Goal: Find specific page/section: Find specific page/section

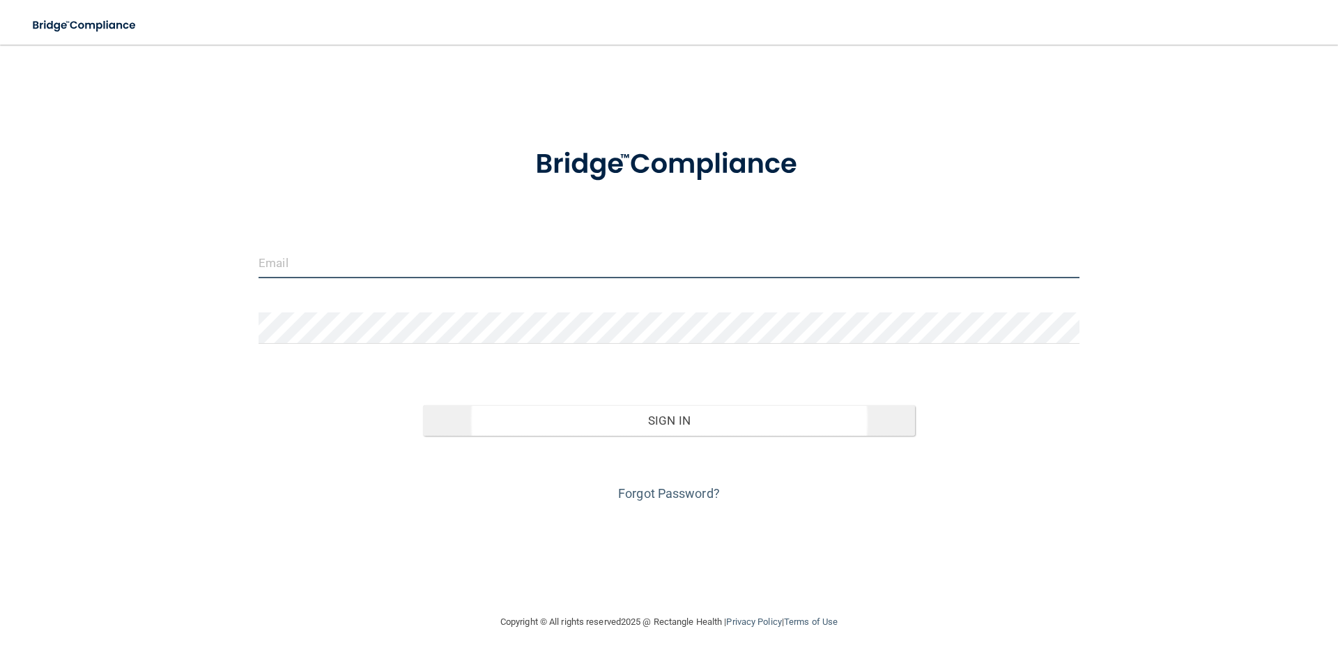
type input "[EMAIL_ADDRESS][DOMAIN_NAME]"
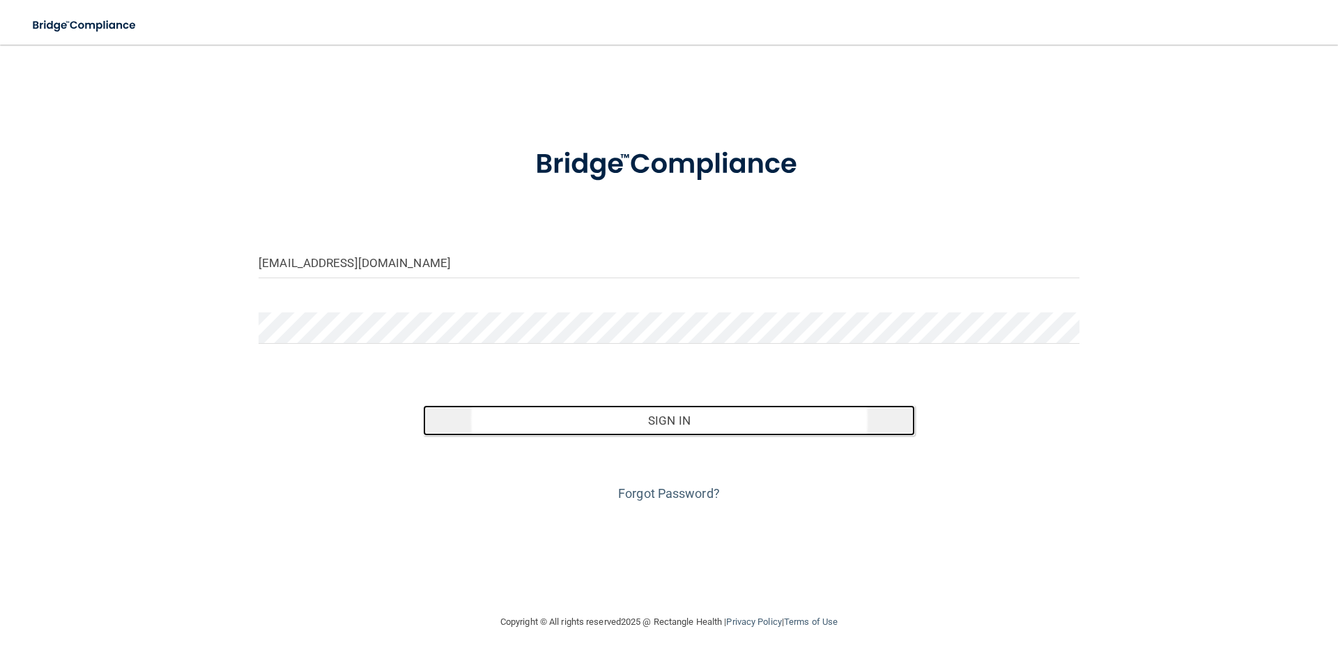
click at [691, 424] on button "Sign In" at bounding box center [669, 420] width 493 height 31
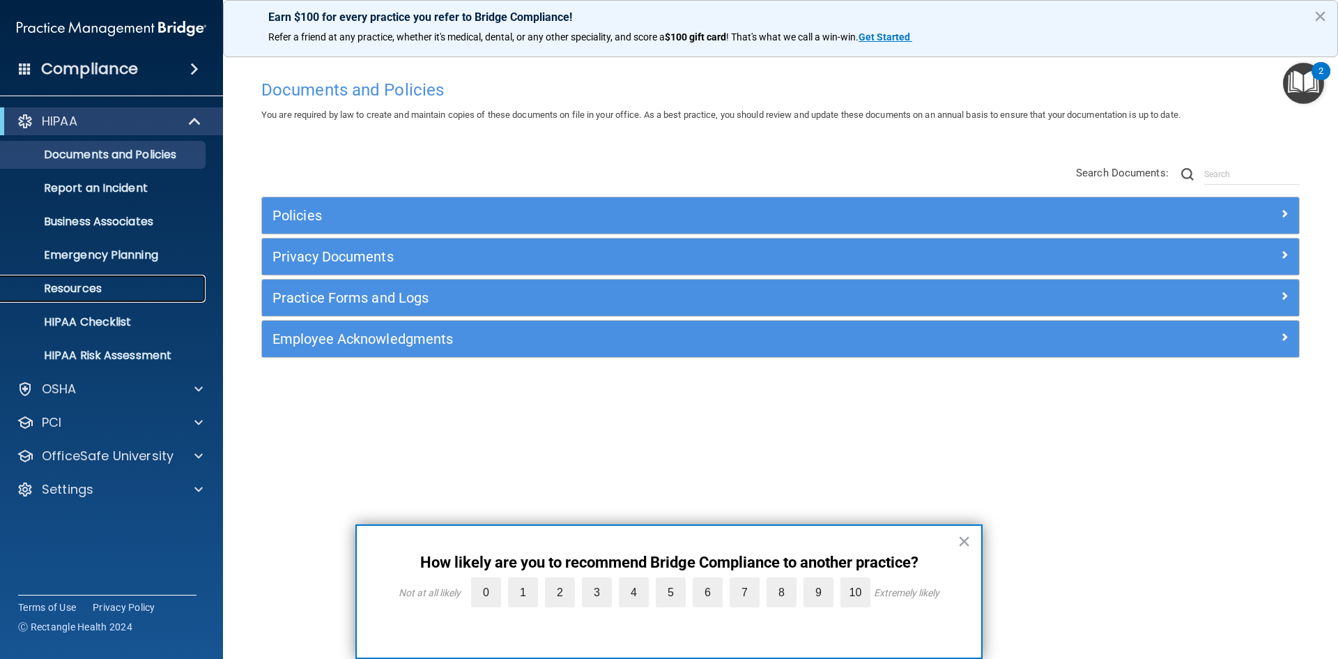
click at [84, 293] on p "Resources" at bounding box center [104, 289] width 190 height 14
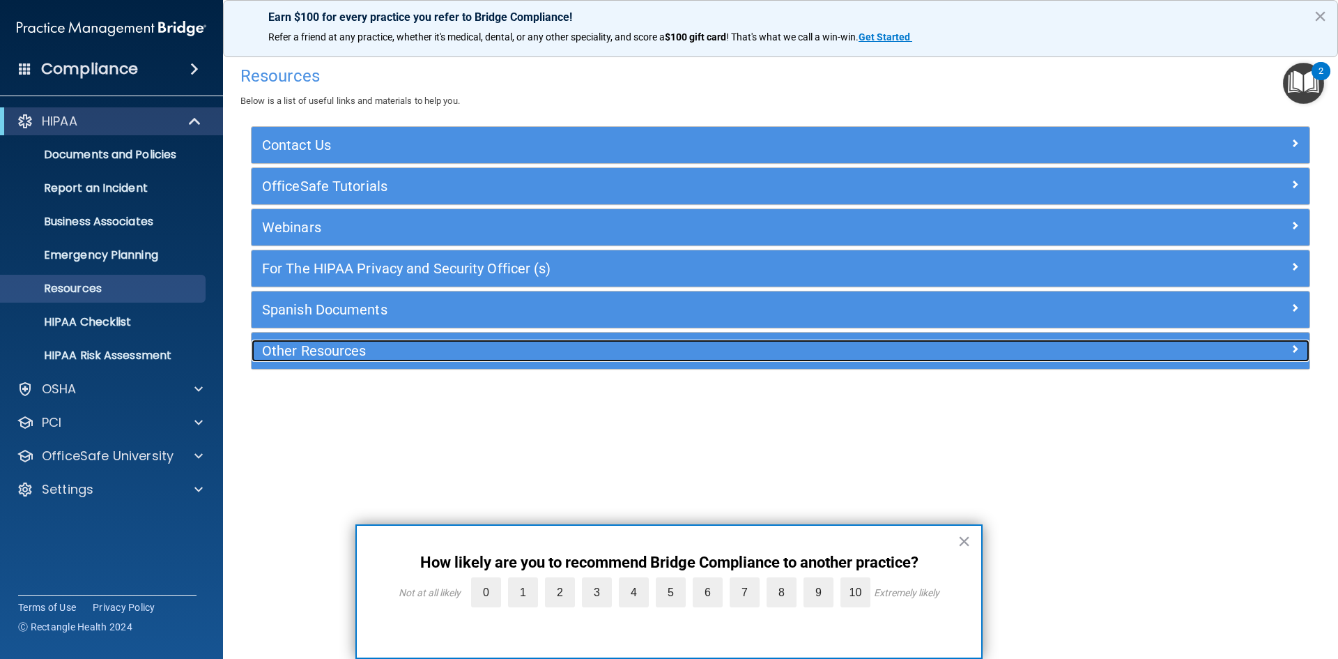
click at [333, 357] on h5 "Other Resources" at bounding box center [648, 350] width 773 height 15
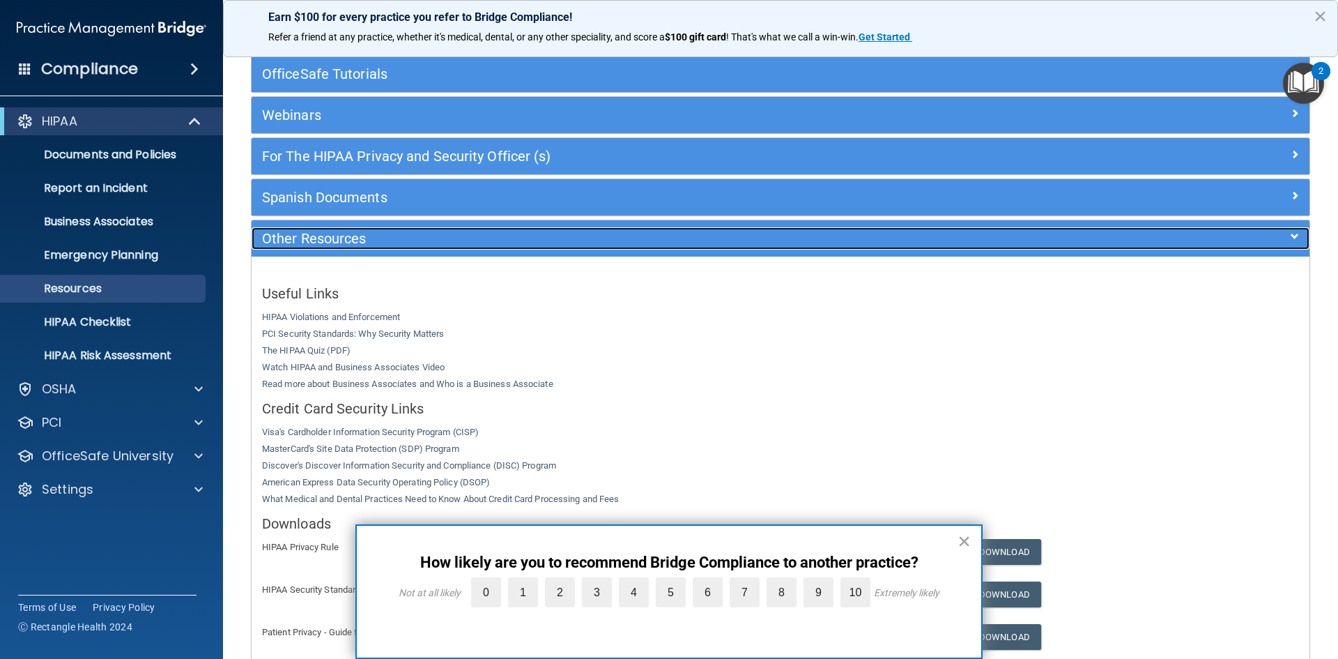
scroll to position [213, 0]
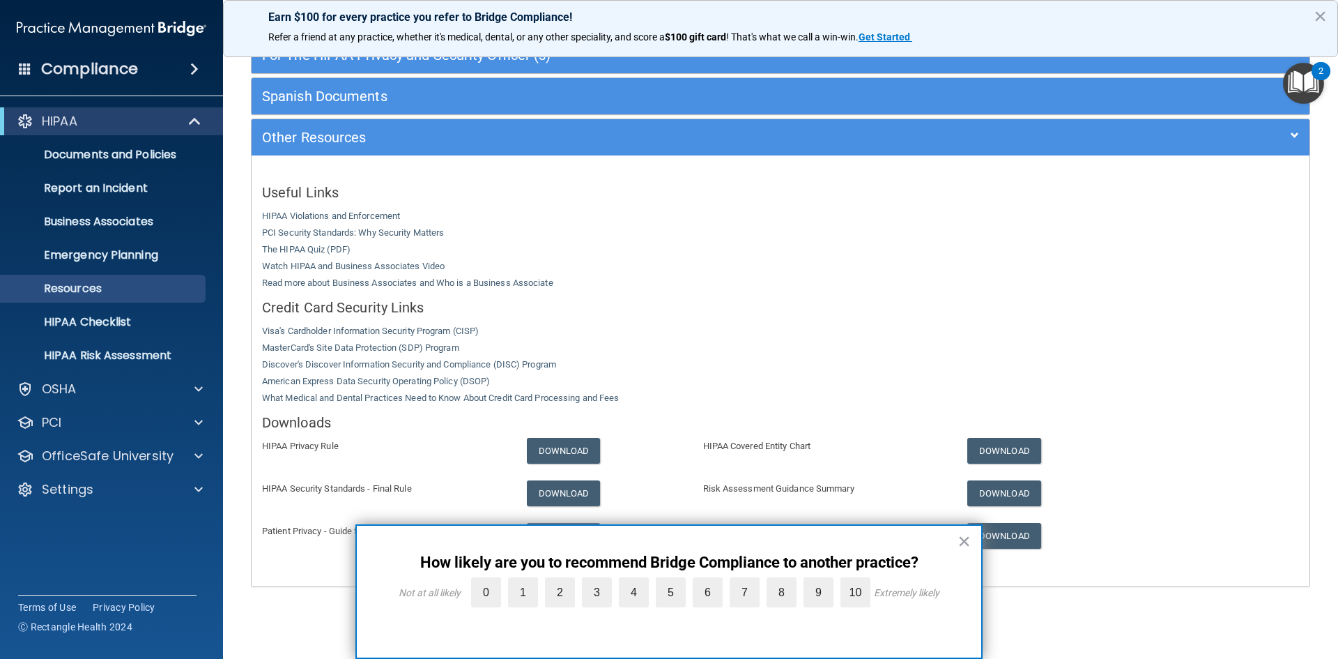
drag, startPoint x: 1004, startPoint y: 325, endPoint x: 876, endPoint y: 317, distance: 128.5
click at [1004, 325] on div "Useful Links HIPAA Violations and Enforcement PCI Security Standards: Why Secur…" at bounding box center [781, 371] width 1058 height 410
click at [841, 239] on div "Useful Links HIPAA Violations and Enforcement PCI Security Standards: Why Secur…" at bounding box center [781, 371] width 1058 height 410
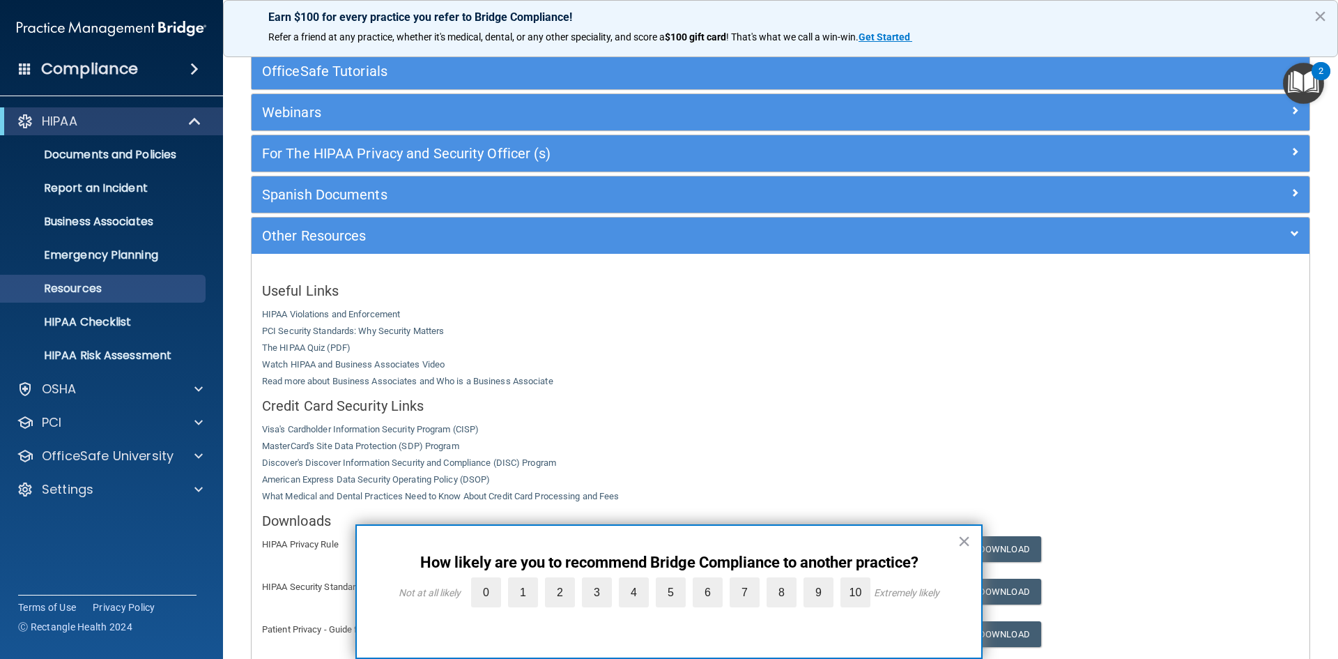
scroll to position [0, 0]
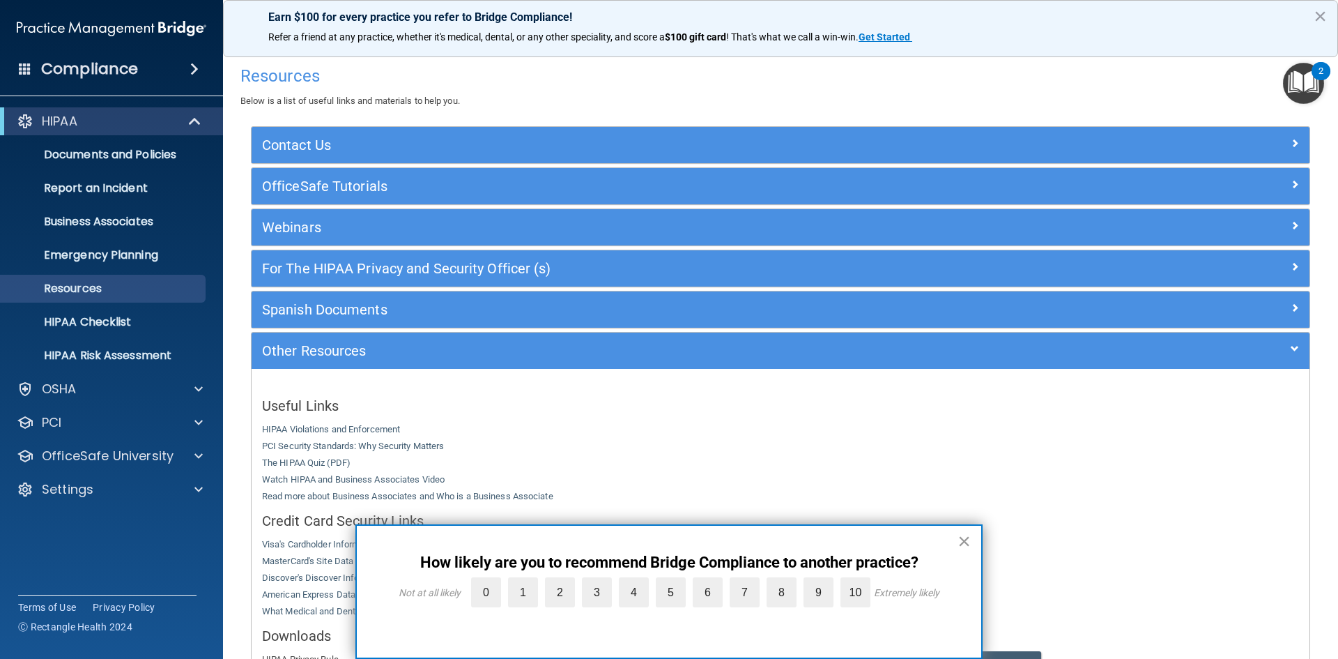
click at [965, 540] on button "×" at bounding box center [964, 541] width 13 height 22
